Goal: Information Seeking & Learning: Learn about a topic

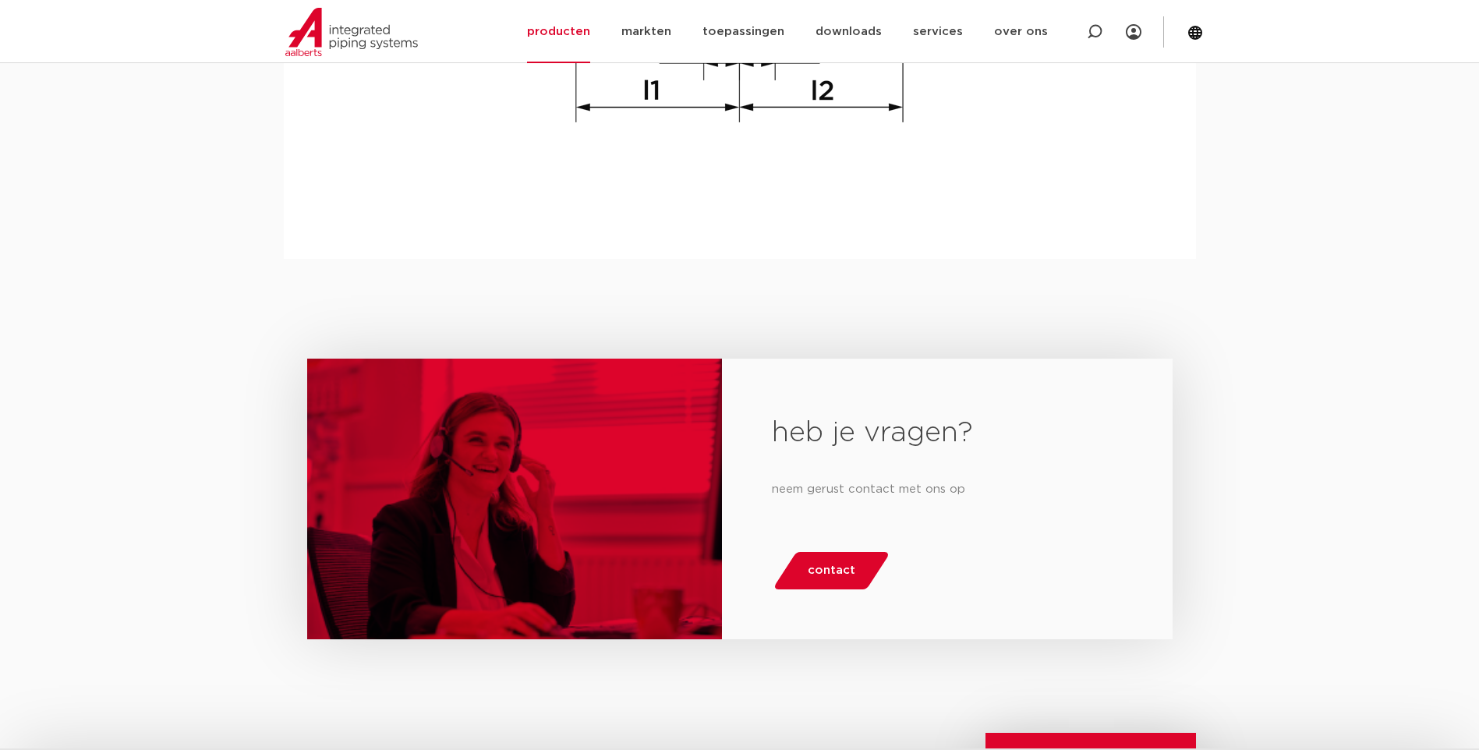
scroll to position [1872, 0]
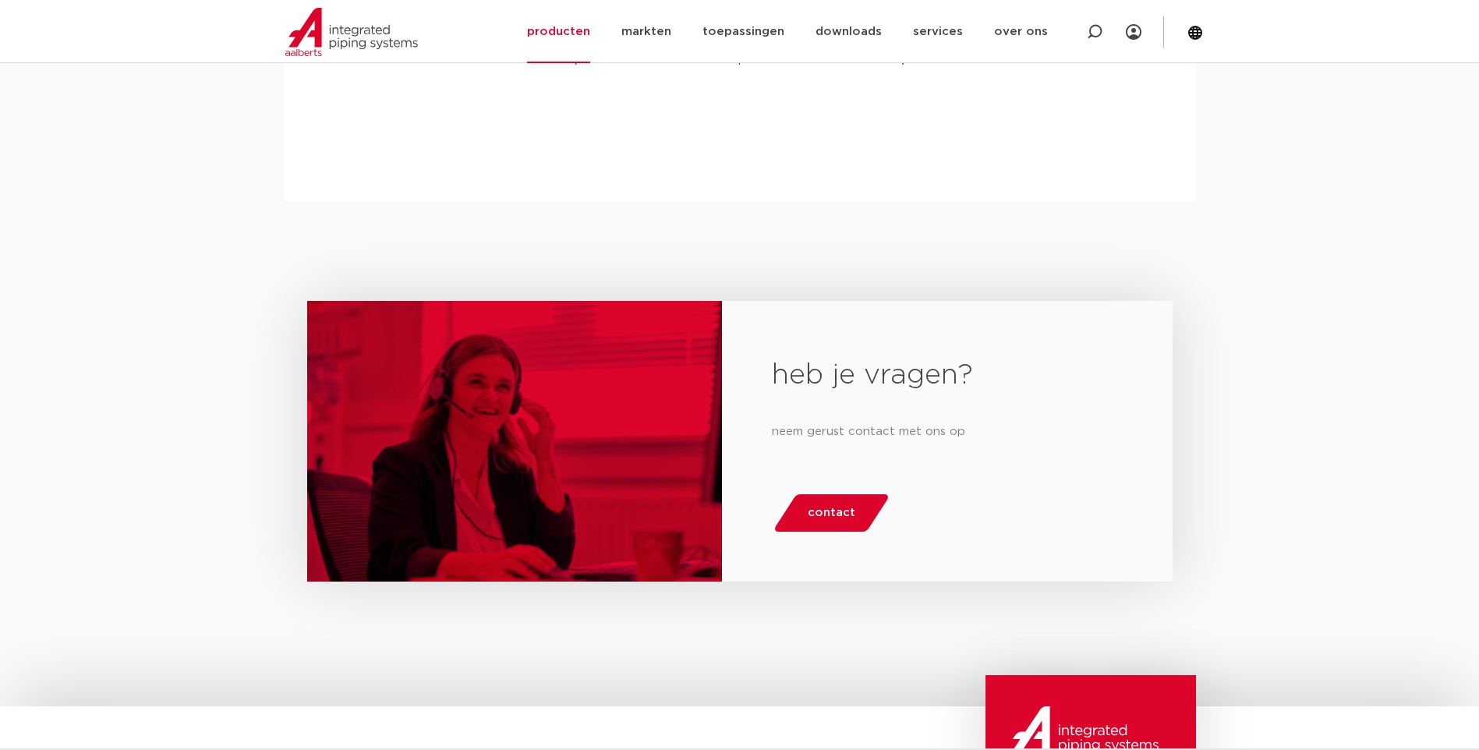
click at [219, 299] on div "heb je vragen? neem gerust contact met ons op contact" at bounding box center [739, 453] width 1479 height 505
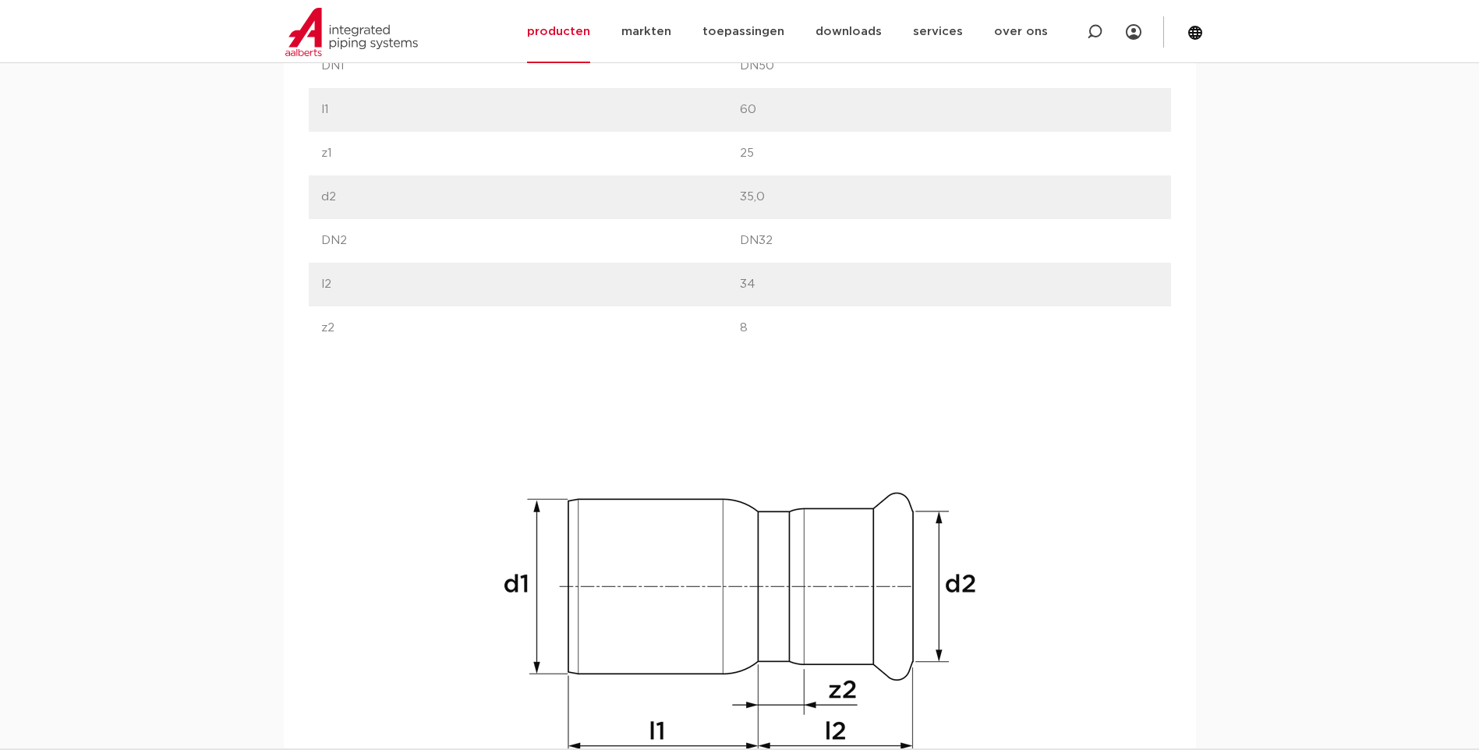
scroll to position [936, 0]
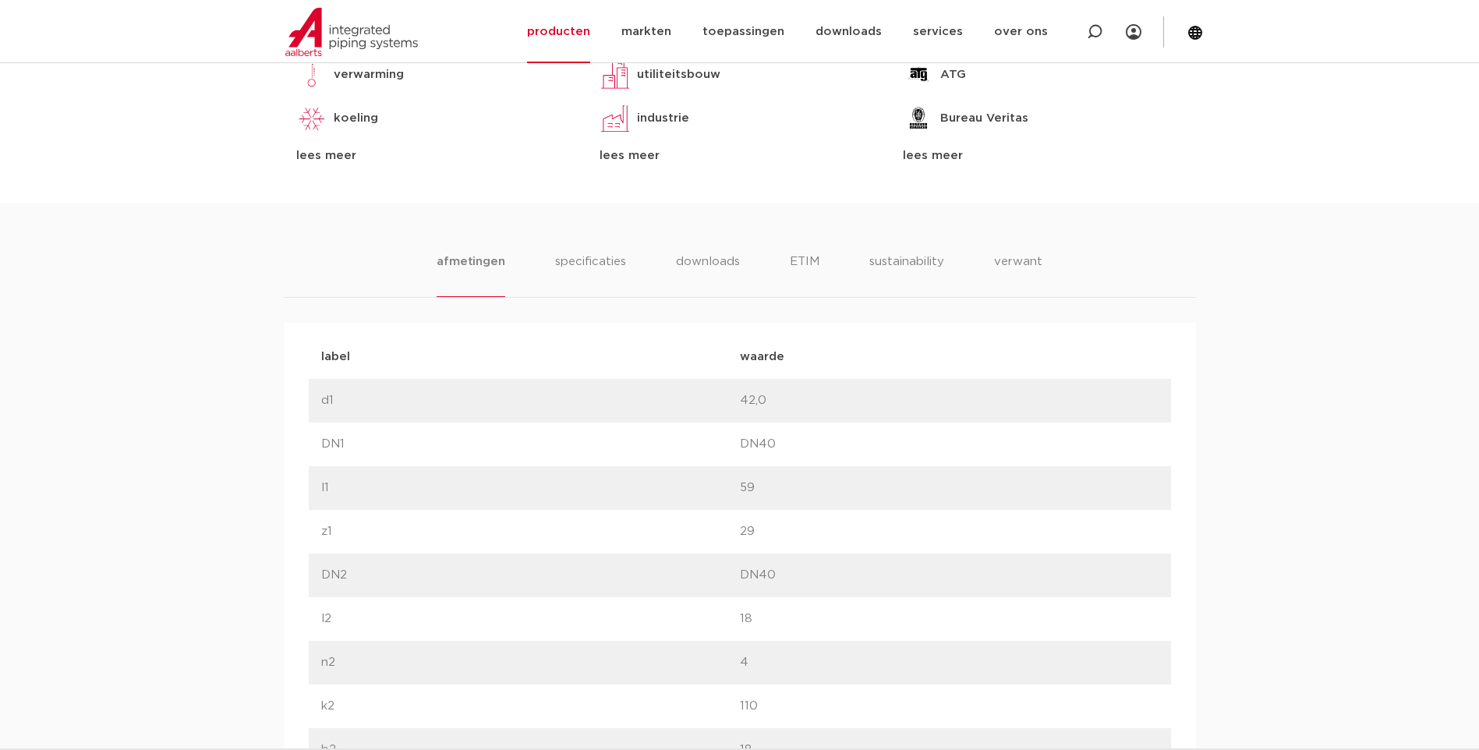
scroll to position [858, 0]
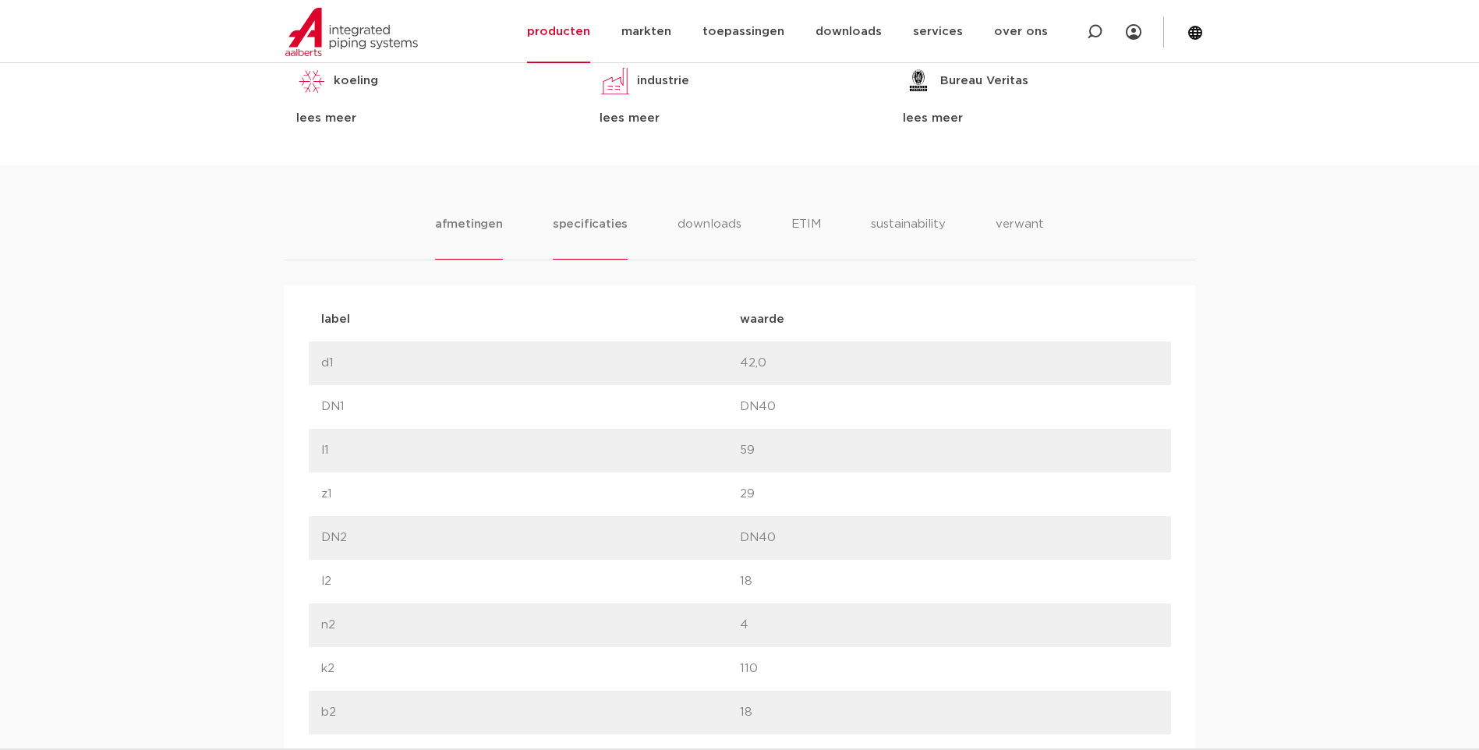
click at [593, 234] on li "specificaties" at bounding box center [590, 237] width 75 height 44
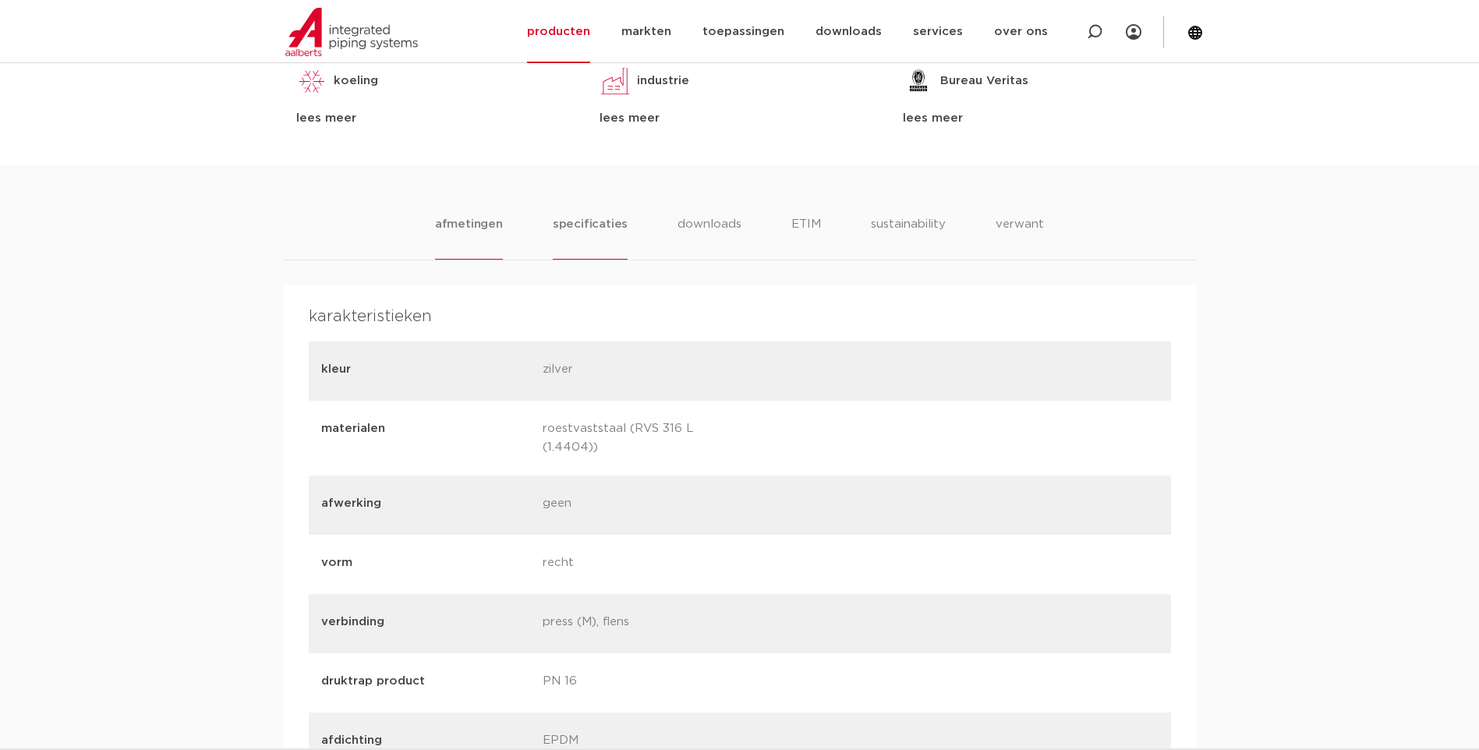
click at [485, 221] on li "afmetingen" at bounding box center [469, 237] width 68 height 44
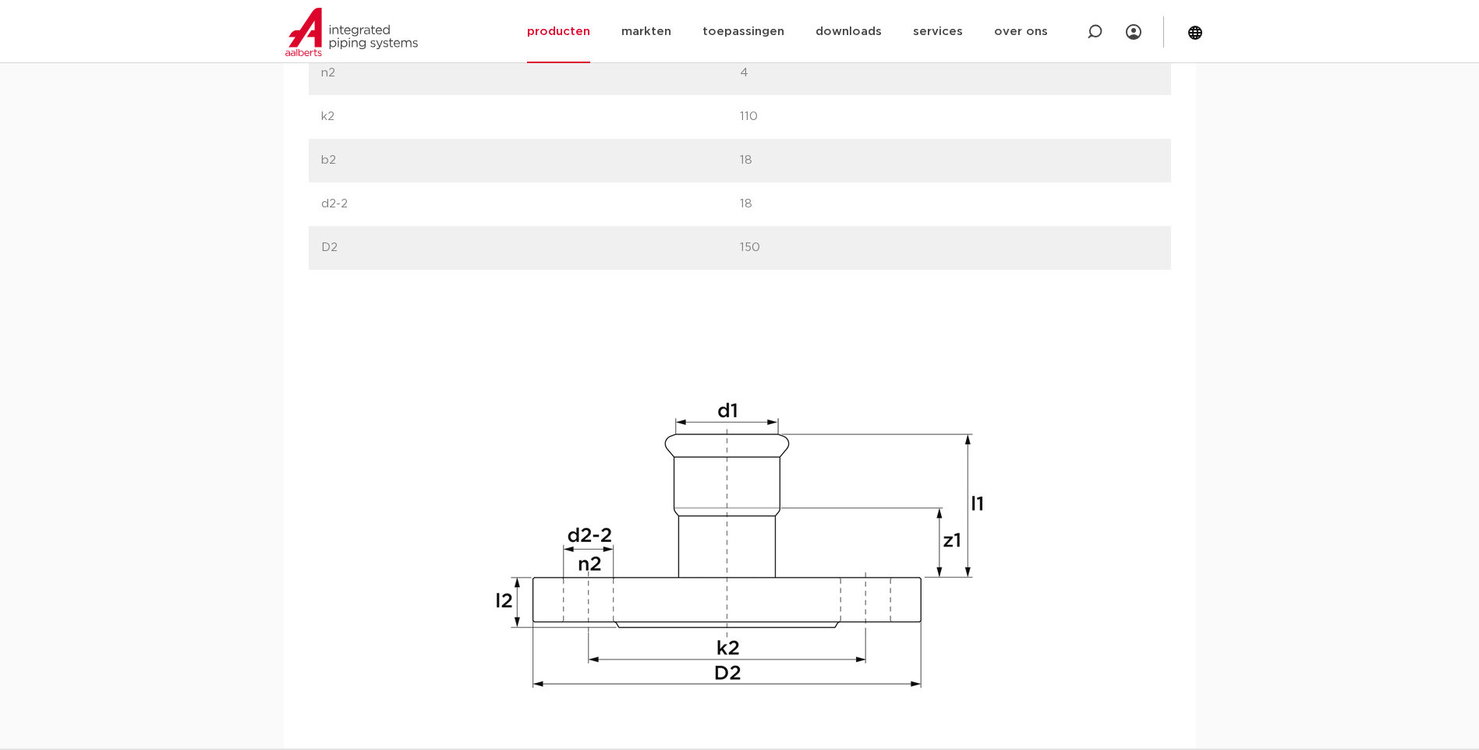
scroll to position [1404, 0]
